Goal: Task Accomplishment & Management: Manage account settings

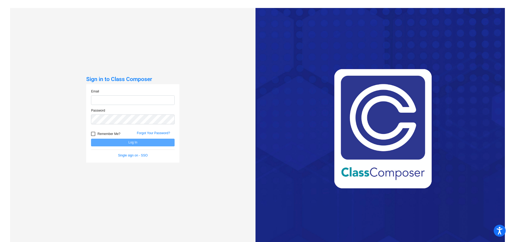
type input "[EMAIL_ADDRESS][PERSON_NAME][DOMAIN_NAME]"
click at [150, 141] on button "Log In" at bounding box center [133, 143] width 84 height 8
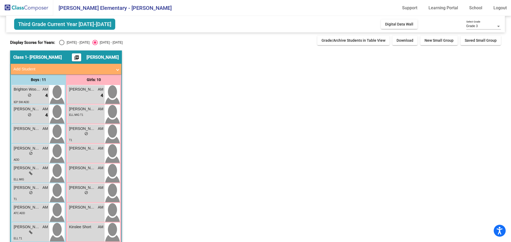
click at [72, 45] on div "[DATE] - [DATE]" at bounding box center [76, 42] width 25 height 5
click at [62, 45] on input "[DATE] - [DATE]" at bounding box center [61, 45] width 0 height 0
radio input "true"
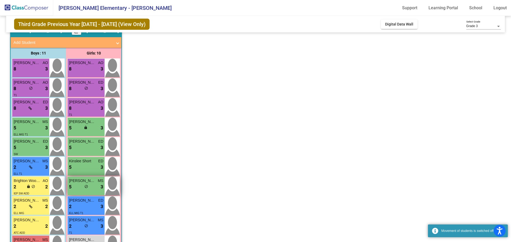
scroll to position [53, 0]
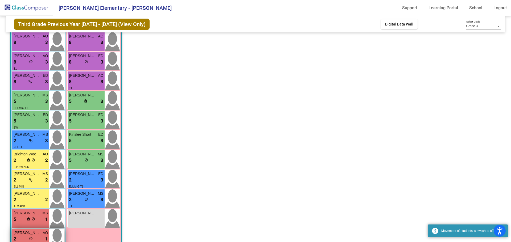
click at [39, 236] on span "[PERSON_NAME]" at bounding box center [27, 233] width 27 height 6
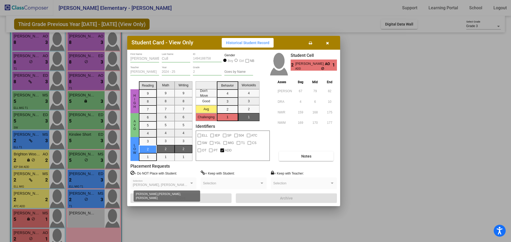
click at [189, 185] on span "[PERSON_NAME], [PERSON_NAME], [PERSON_NAME]" at bounding box center [174, 185] width 82 height 4
click at [329, 43] on button "button" at bounding box center [327, 43] width 17 height 10
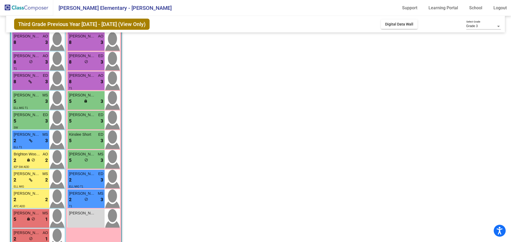
click at [180, 191] on app-classroom "Class 1 - Mokofsky picture_as_pdf [PERSON_NAME] Add Student First Name Last Nam…" at bounding box center [255, 127] width 490 height 260
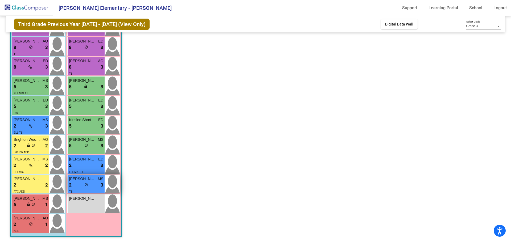
click at [83, 181] on span "[PERSON_NAME]" at bounding box center [82, 179] width 27 height 6
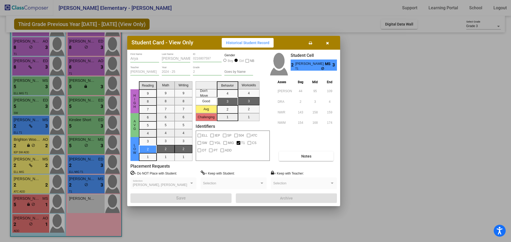
click at [326, 42] on icon "button" at bounding box center [327, 43] width 3 height 4
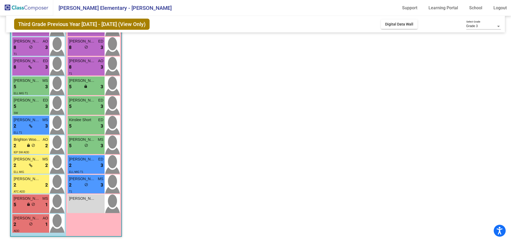
scroll to position [41, 0]
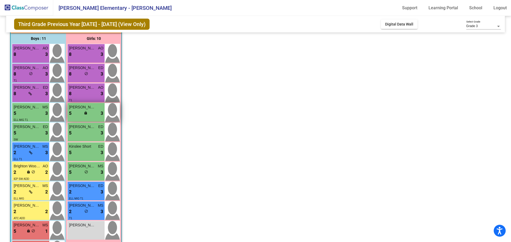
click at [86, 116] on div "lock do_not_disturb_alt" at bounding box center [86, 114] width 5 height 6
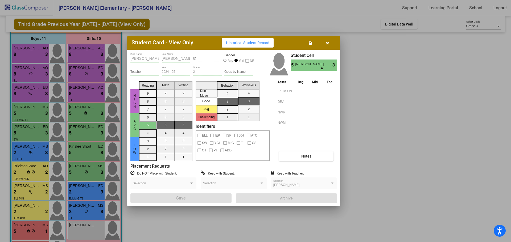
click at [328, 43] on icon "button" at bounding box center [327, 43] width 3 height 4
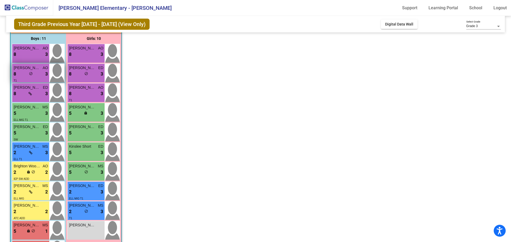
click at [31, 73] on span "do_not_disturb_alt" at bounding box center [31, 74] width 4 height 4
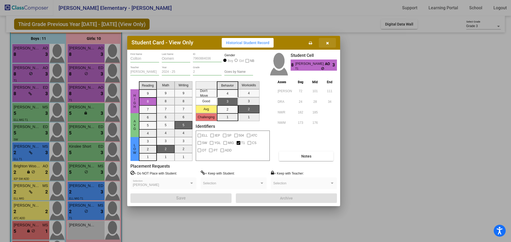
click at [328, 42] on icon "button" at bounding box center [327, 43] width 3 height 4
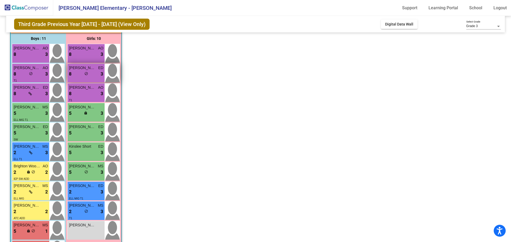
click at [83, 71] on div "8 lock do_not_disturb_alt 3" at bounding box center [86, 74] width 34 height 7
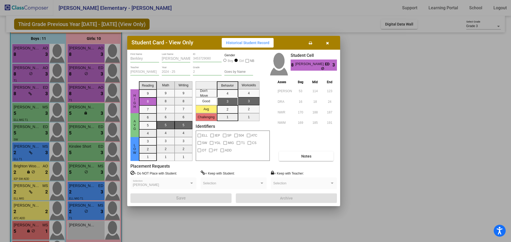
click at [328, 43] on icon "button" at bounding box center [327, 43] width 3 height 4
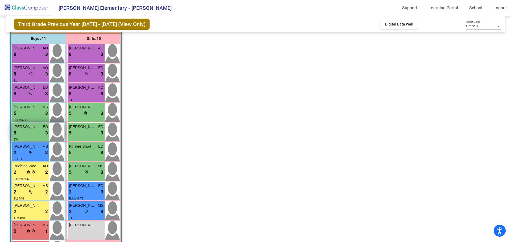
click at [17, 136] on div "5 lock do_not_disturb_alt 3" at bounding box center [31, 133] width 34 height 7
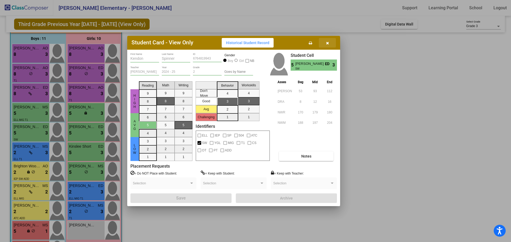
click at [327, 43] on icon "button" at bounding box center [327, 43] width 3 height 4
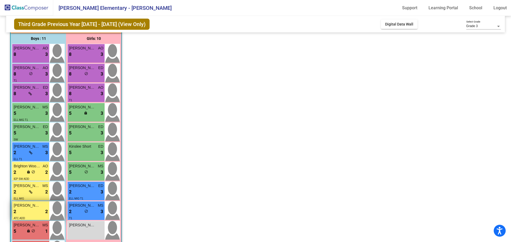
click at [26, 212] on div "2 lock do_not_disturb_alt 2" at bounding box center [31, 212] width 34 height 7
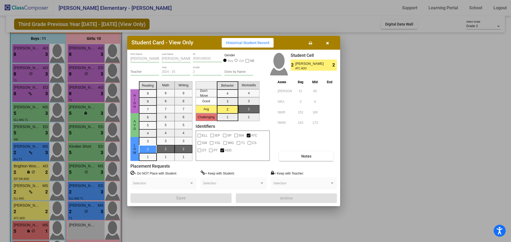
click at [326, 45] on button "button" at bounding box center [327, 43] width 17 height 10
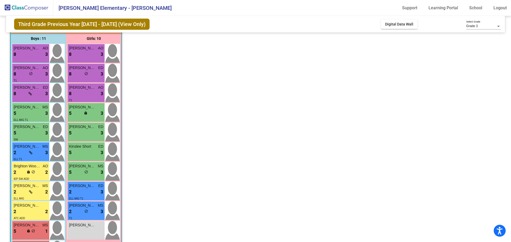
scroll to position [15, 0]
